Goal: Task Accomplishment & Management: Use online tool/utility

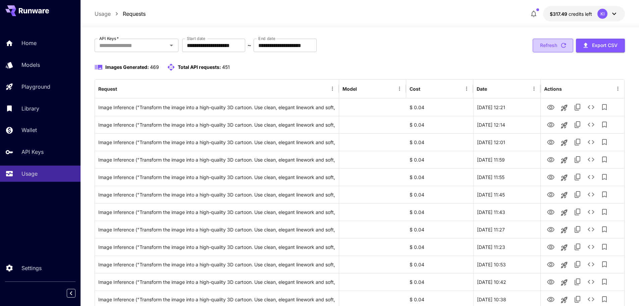
click at [556, 46] on button "Refresh" at bounding box center [553, 46] width 41 height 14
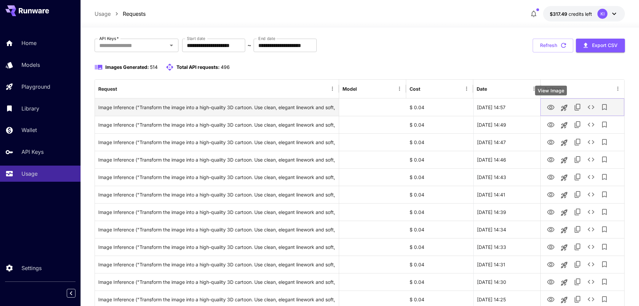
click at [548, 108] on icon "View Image" at bounding box center [550, 107] width 7 height 5
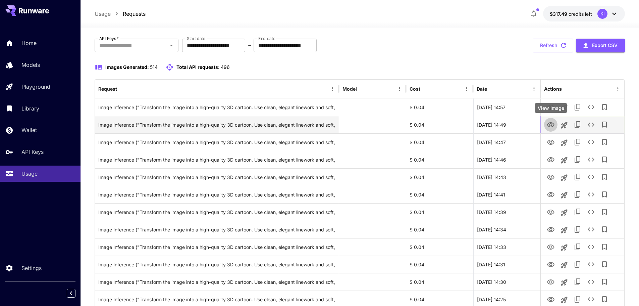
click at [549, 124] on icon "View Image" at bounding box center [551, 125] width 8 height 8
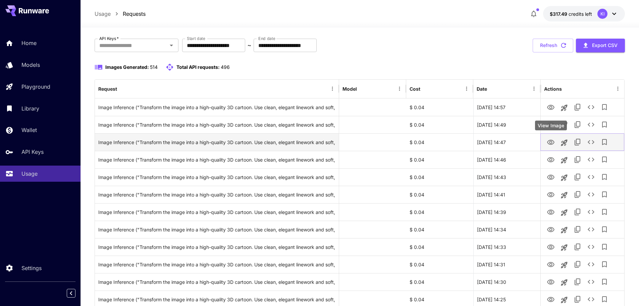
click at [551, 143] on icon "View Image" at bounding box center [550, 142] width 7 height 5
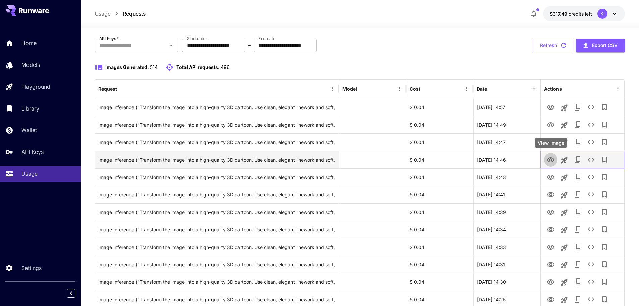
click at [551, 157] on icon "View Image" at bounding box center [551, 160] width 8 height 8
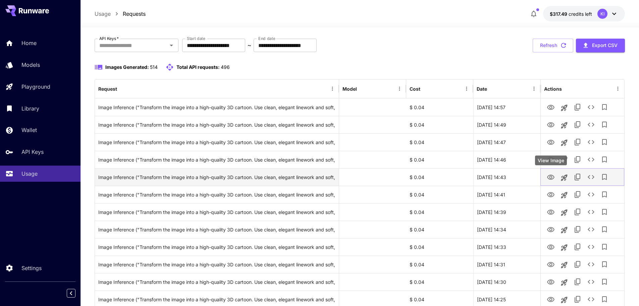
click at [550, 177] on icon "View Image" at bounding box center [550, 176] width 7 height 5
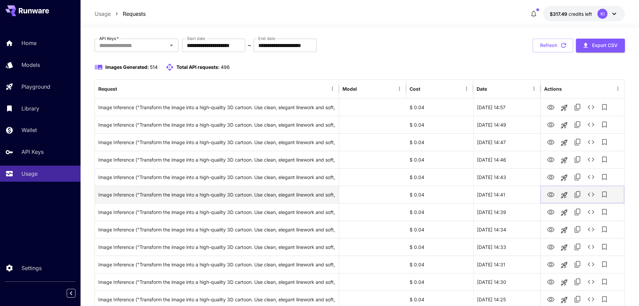
click at [551, 195] on icon "View Image" at bounding box center [551, 194] width 8 height 8
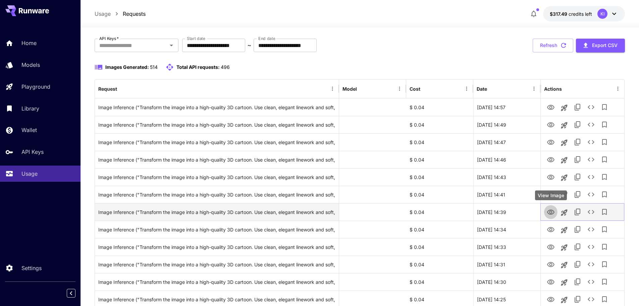
click at [549, 213] on icon "View Image" at bounding box center [551, 212] width 8 height 8
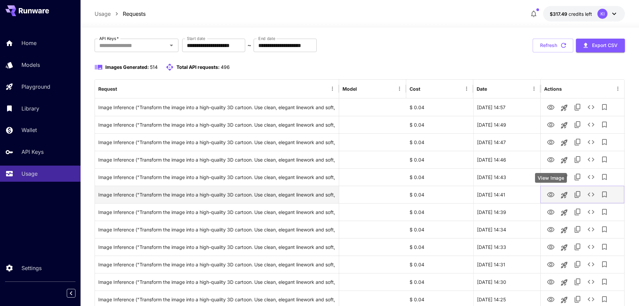
click at [549, 195] on icon "View Image" at bounding box center [551, 194] width 8 height 8
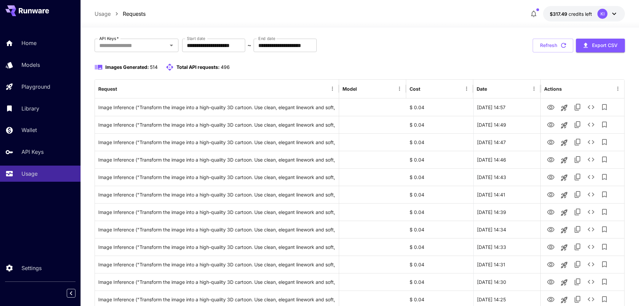
click at [242, 69] on div "Images Generated: 514 Total API requests: 496" at bounding box center [360, 67] width 531 height 8
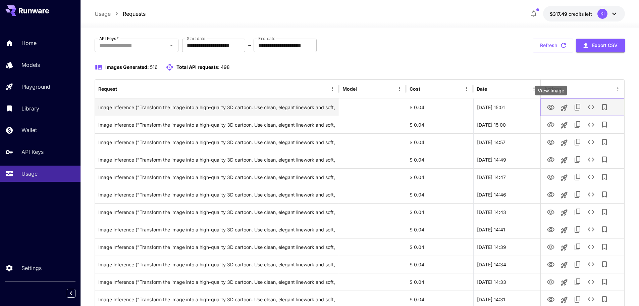
click at [549, 106] on icon "View Image" at bounding box center [551, 107] width 8 height 8
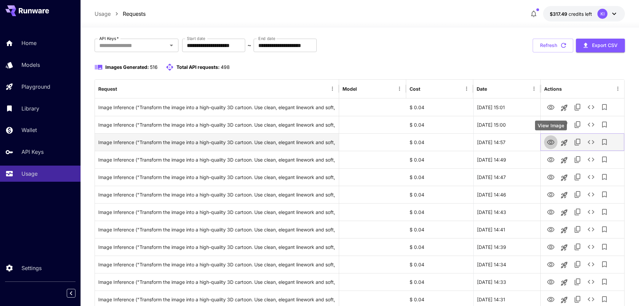
click at [550, 143] on icon "View Image" at bounding box center [550, 142] width 7 height 5
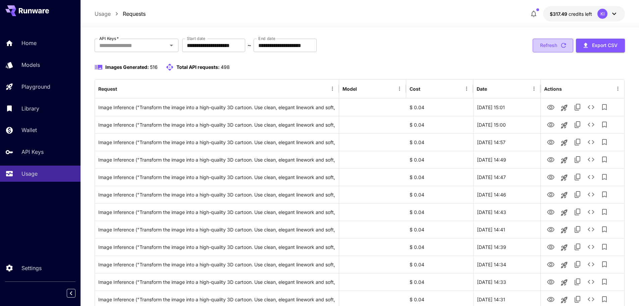
click at [547, 47] on button "Refresh" at bounding box center [553, 46] width 41 height 14
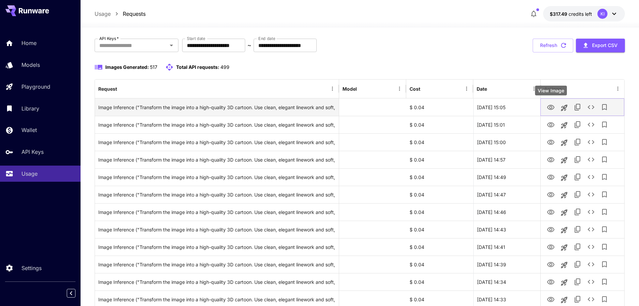
click at [550, 108] on icon "View Image" at bounding box center [550, 107] width 7 height 5
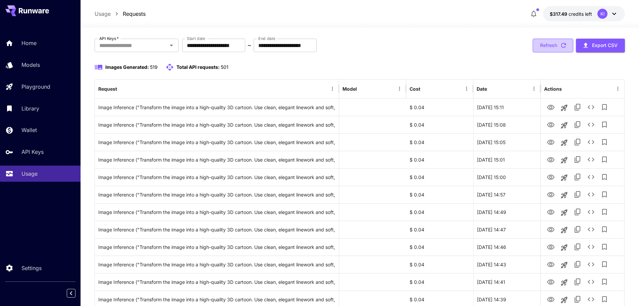
click at [536, 44] on button "Refresh" at bounding box center [553, 46] width 41 height 14
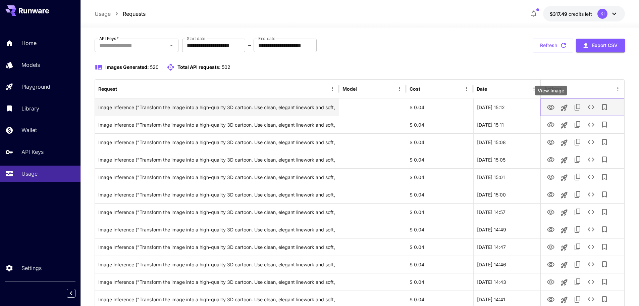
click at [548, 105] on icon "View Image" at bounding box center [551, 107] width 8 height 8
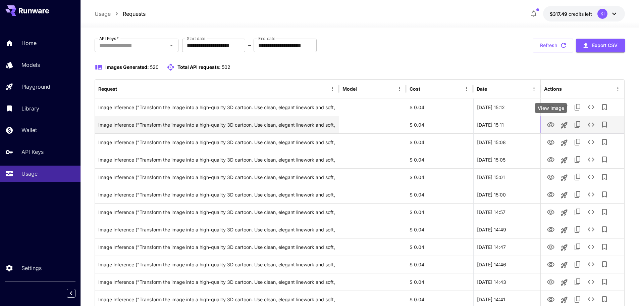
click at [554, 124] on icon "View Image" at bounding box center [550, 124] width 7 height 5
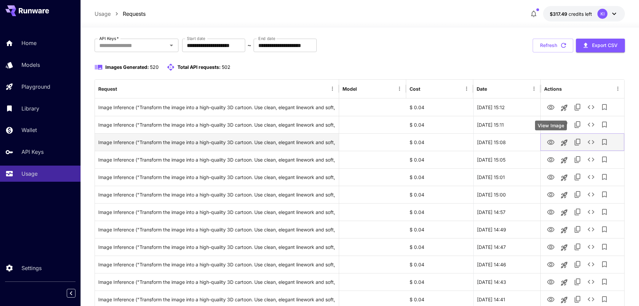
click at [550, 143] on icon "View Image" at bounding box center [550, 142] width 7 height 5
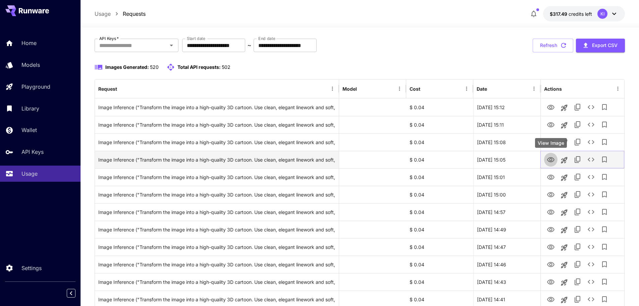
click at [553, 162] on icon "View Image" at bounding box center [551, 160] width 8 height 8
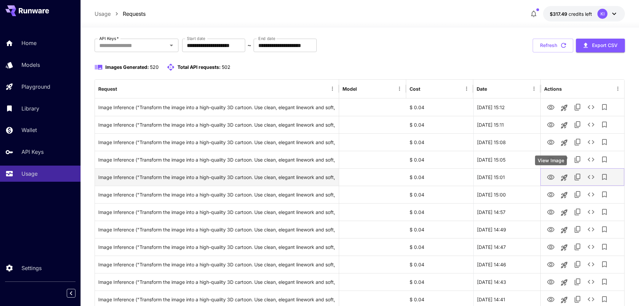
click at [552, 176] on icon "View Image" at bounding box center [550, 176] width 7 height 5
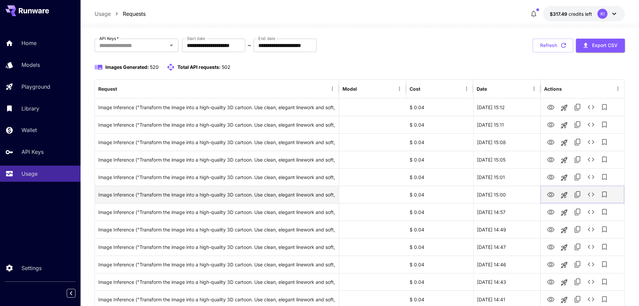
click at [548, 194] on icon "View Image" at bounding box center [551, 194] width 8 height 8
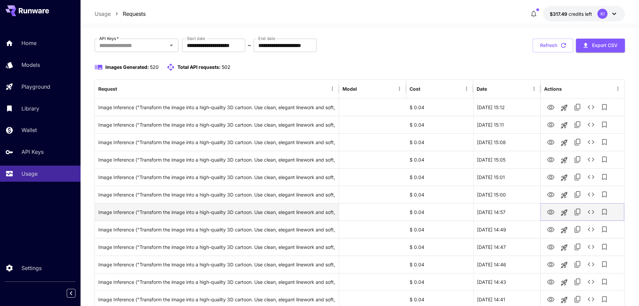
click at [550, 214] on icon "View Image" at bounding box center [551, 212] width 8 height 8
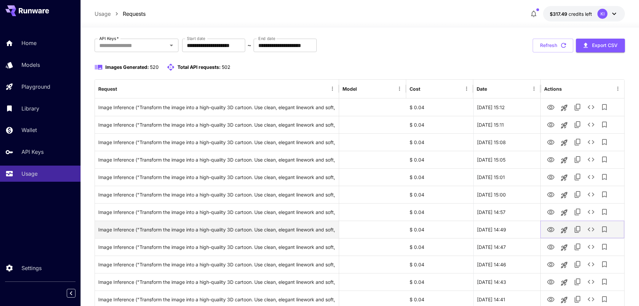
click at [551, 230] on icon "View Image" at bounding box center [550, 229] width 7 height 5
